Goal: Task Accomplishment & Management: Manage account settings

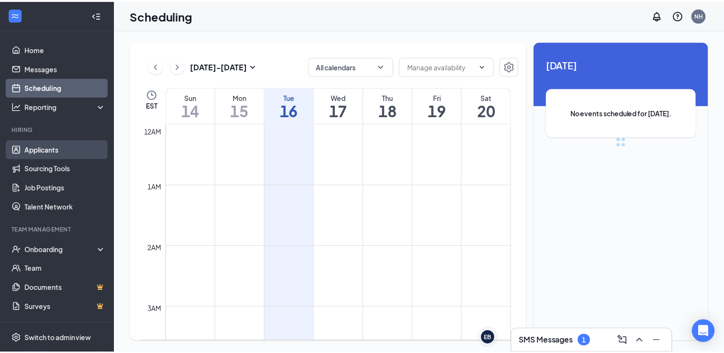
scroll to position [470, 0]
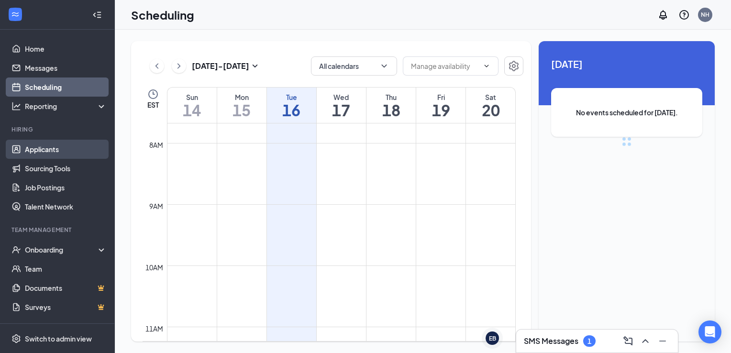
click at [33, 143] on link "Applicants" at bounding box center [66, 149] width 82 height 19
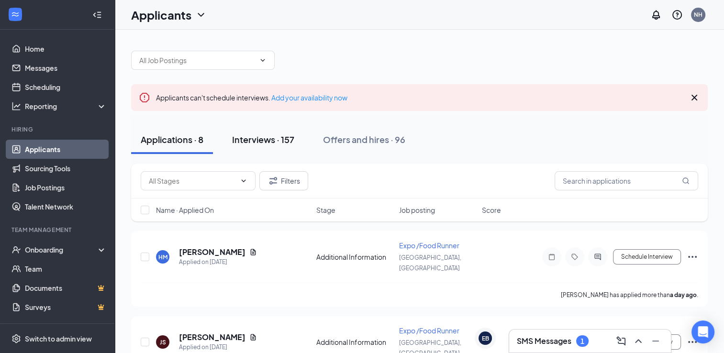
click at [250, 134] on div "Interviews · 157" at bounding box center [263, 140] width 62 height 12
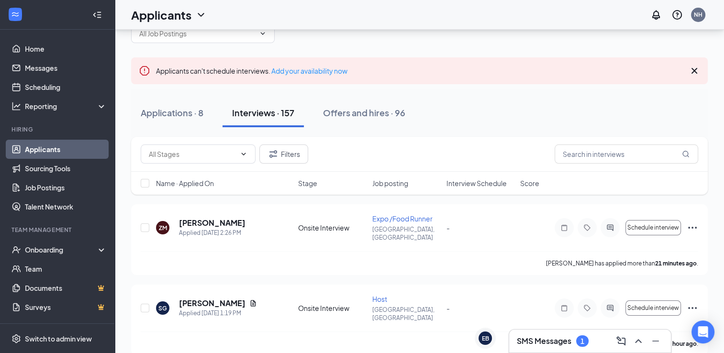
scroll to position [48, 0]
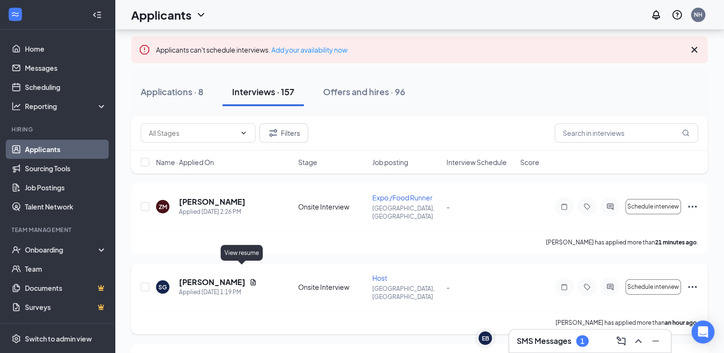
click at [251, 279] on icon "Document" at bounding box center [253, 282] width 5 height 6
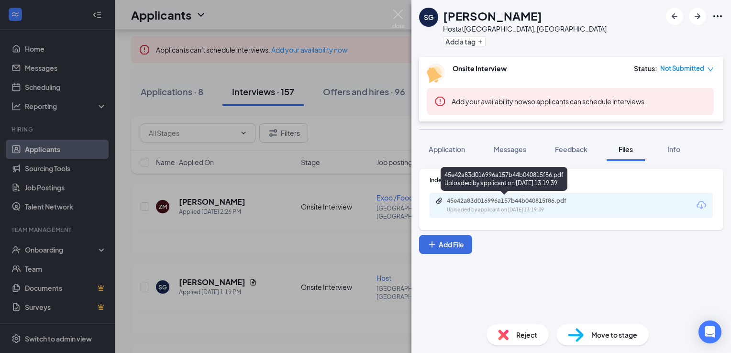
click at [532, 206] on div "Uploaded by applicant on [DATE] 13:19:39" at bounding box center [519, 210] width 144 height 8
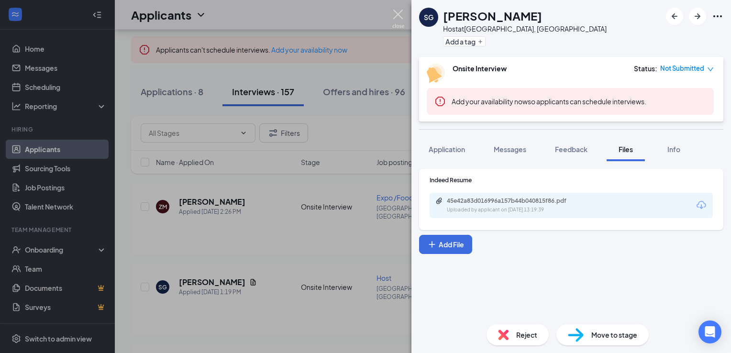
click at [398, 14] on img at bounding box center [398, 19] width 12 height 19
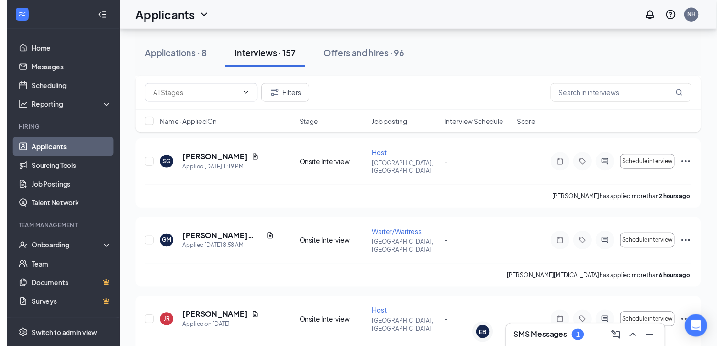
scroll to position [191, 0]
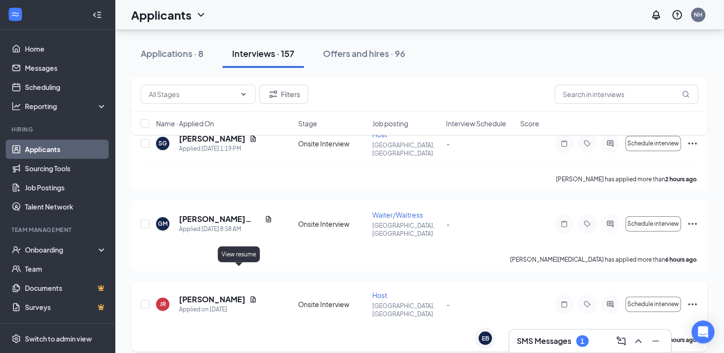
click at [249, 296] on icon "Document" at bounding box center [253, 300] width 8 height 8
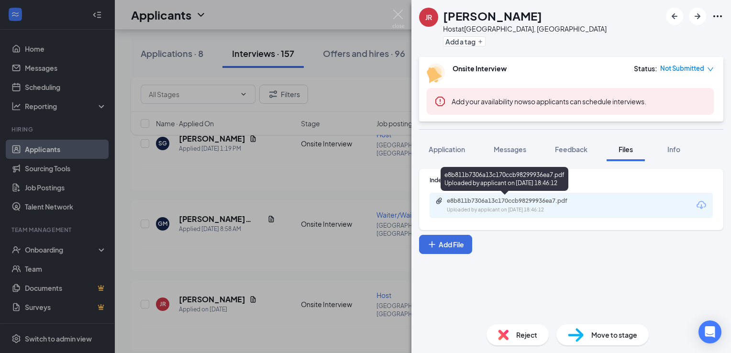
click at [474, 208] on div "Uploaded by applicant on [DATE] 18:46:12" at bounding box center [519, 210] width 144 height 8
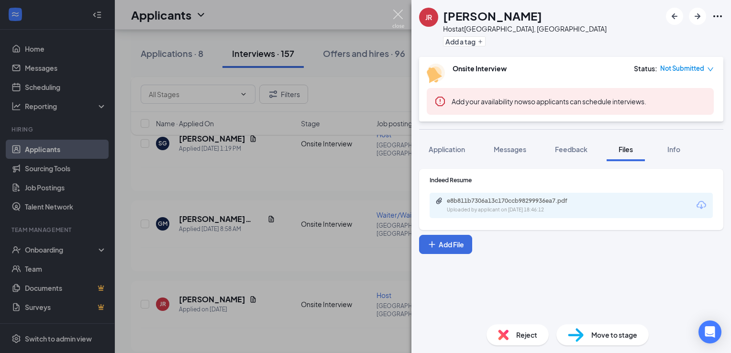
click at [401, 12] on img at bounding box center [398, 19] width 12 height 19
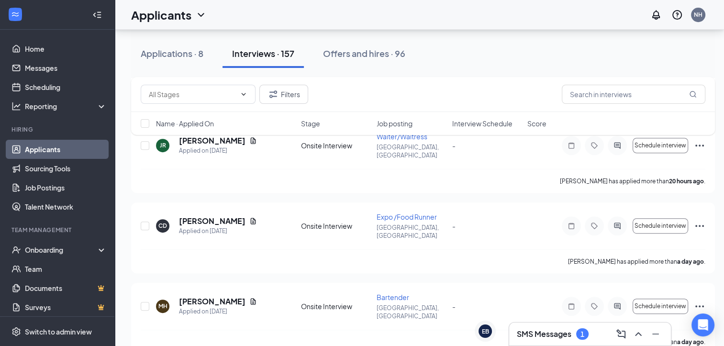
scroll to position [479, 0]
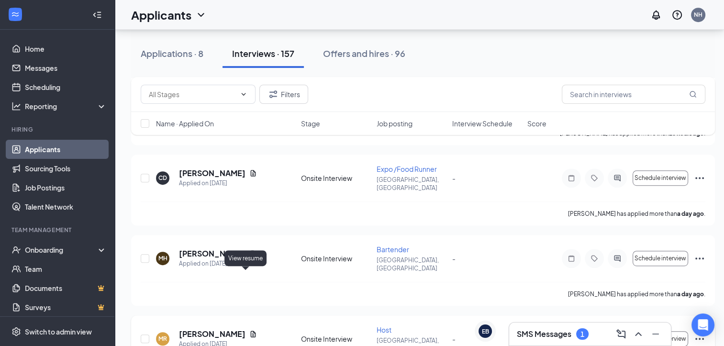
click at [249, 330] on icon "Document" at bounding box center [253, 334] width 8 height 8
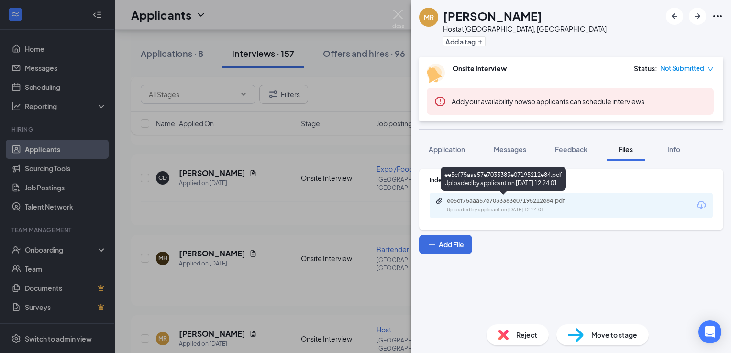
click at [504, 201] on div "ee5cf75aaa57e7033383e07195212e84.pdf" at bounding box center [514, 201] width 134 height 8
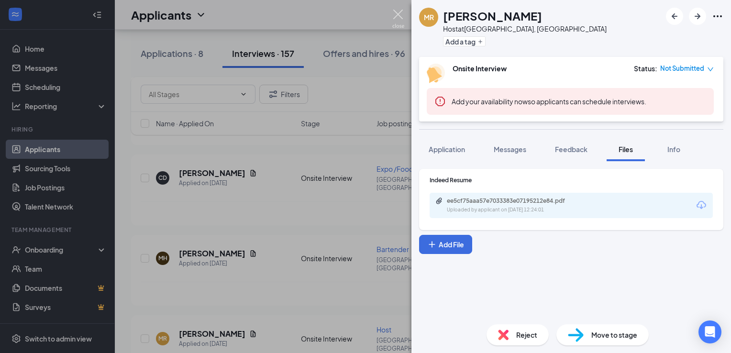
click at [395, 15] on img at bounding box center [398, 19] width 12 height 19
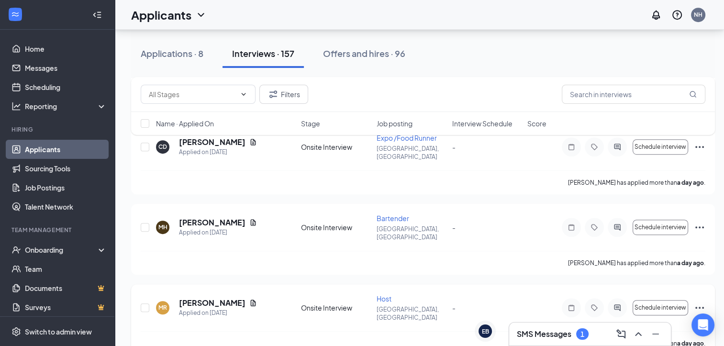
scroll to position [526, 0]
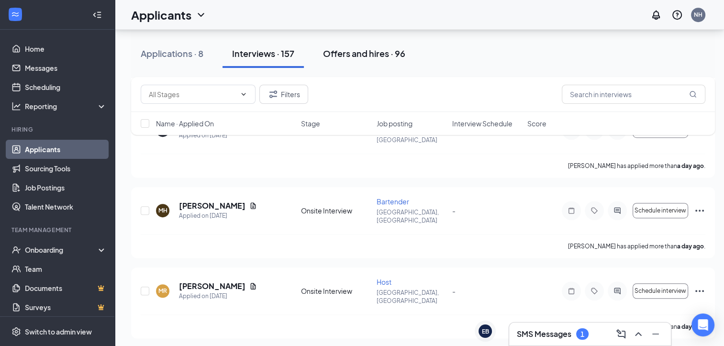
click at [375, 58] on div "Offers and hires · 96" at bounding box center [364, 53] width 82 height 12
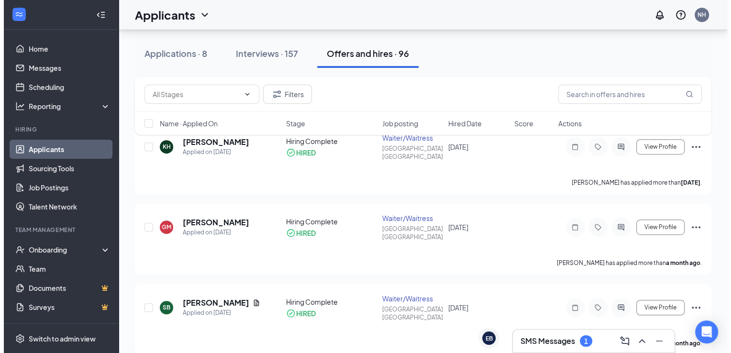
scroll to position [526, 0]
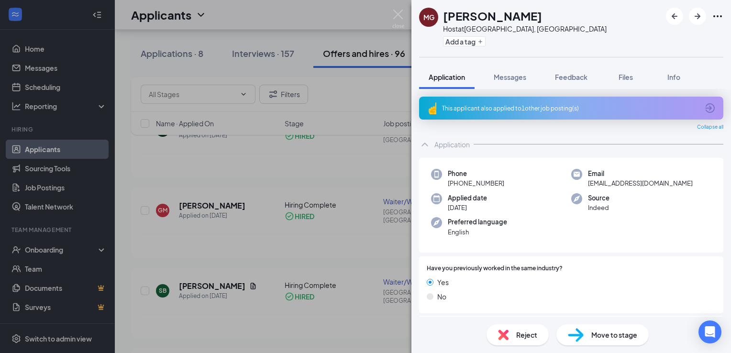
click at [509, 336] on div "Reject" at bounding box center [518, 335] width 62 height 21
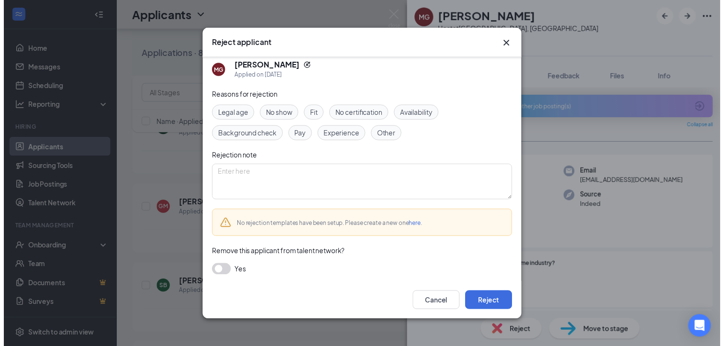
scroll to position [10, 0]
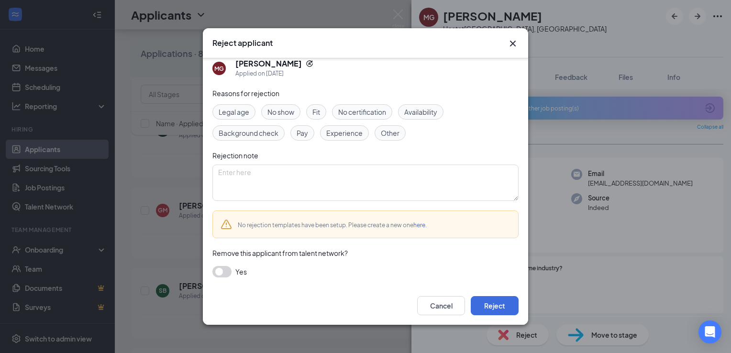
click at [228, 269] on button "button" at bounding box center [222, 271] width 19 height 11
click at [499, 309] on button "Reject" at bounding box center [495, 305] width 48 height 19
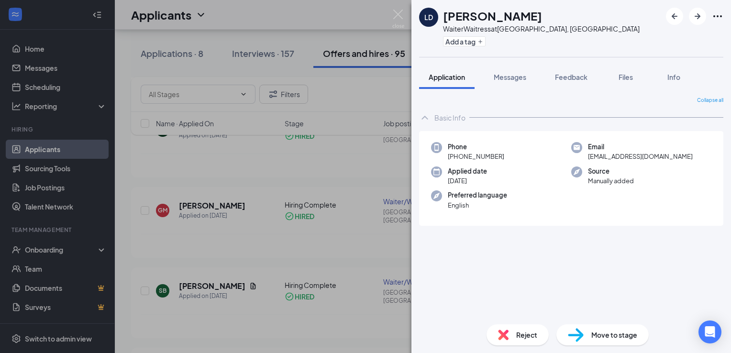
click at [392, 12] on div "LD [PERSON_NAME] WaiterWaitress at [GEOGRAPHIC_DATA], [GEOGRAPHIC_DATA] Add a t…" at bounding box center [365, 176] width 731 height 353
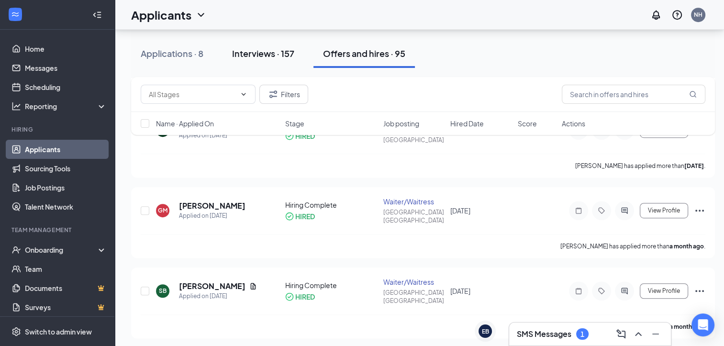
click at [249, 56] on div "Interviews · 157" at bounding box center [263, 53] width 62 height 12
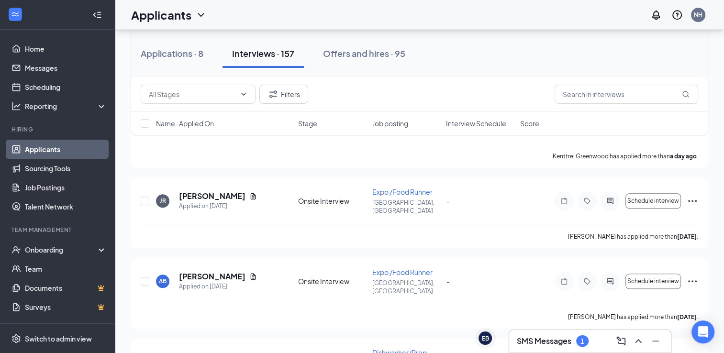
scroll to position [622, 0]
